Goal: Register for event/course

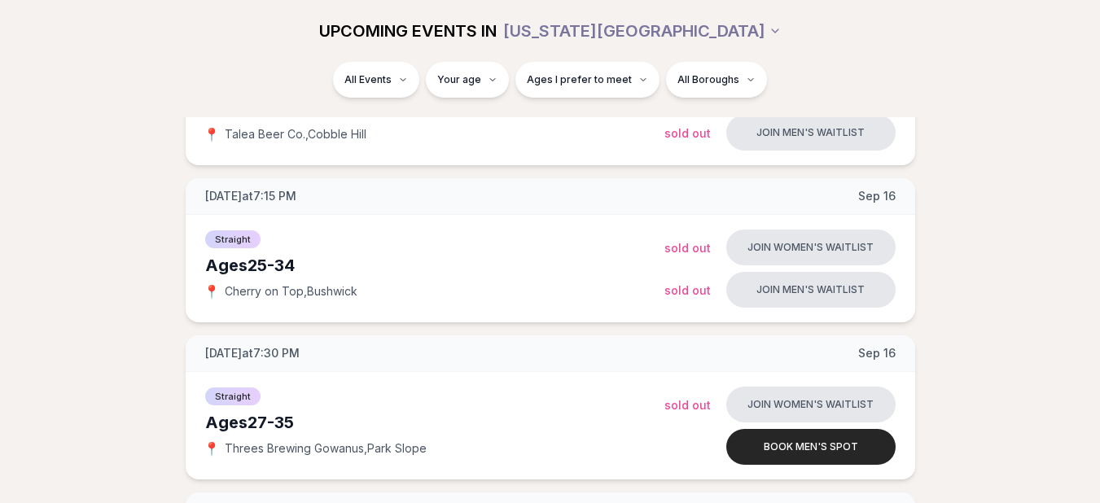
scroll to position [319, 0]
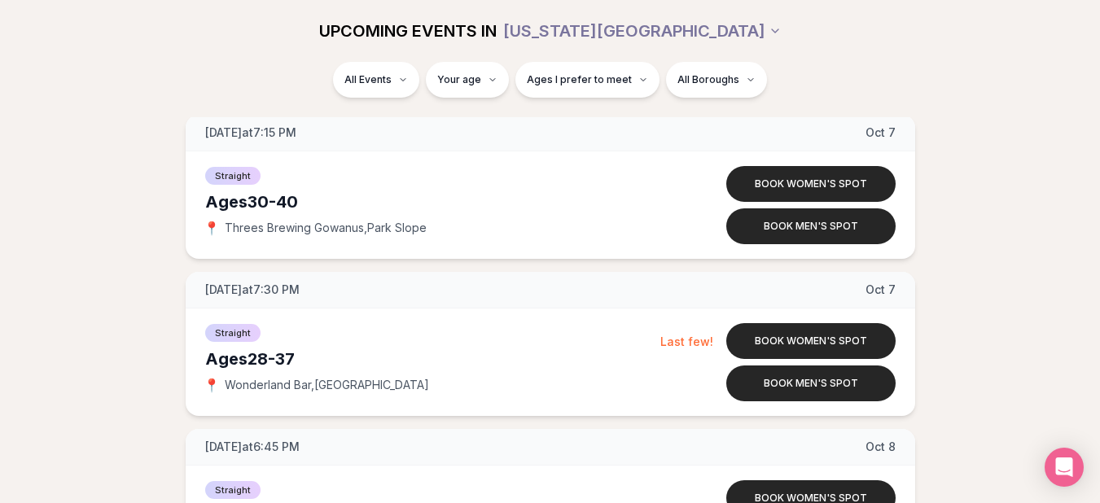
scroll to position [4309, 0]
